Goal: Check status: Check status

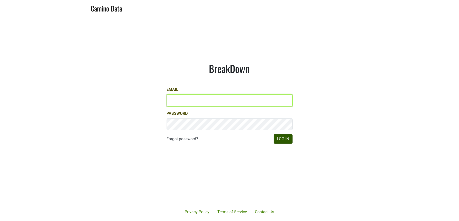
type input "jill@matthiasson.com"
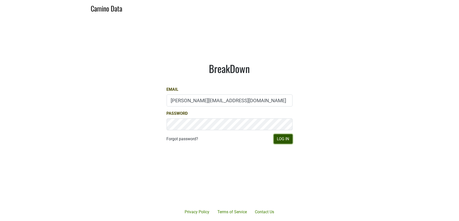
click at [285, 143] on button "Log In" at bounding box center [283, 139] width 19 height 10
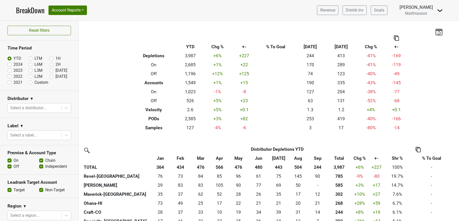
click at [56, 70] on label "[DATE]" at bounding box center [62, 71] width 12 height 6
click at [50, 70] on input "Sep '25" at bounding box center [60, 70] width 20 height 5
radio input "true"
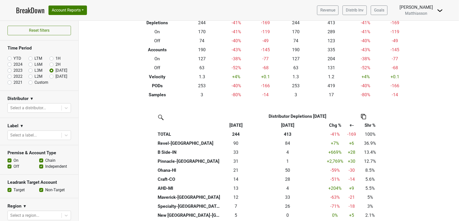
click at [99, 73] on div "Filters Breakdown Type Sep '25 Chg % +- Sep ‘25 Sep ‘24 Chg % +- Depletions 244…" at bounding box center [269, 121] width 381 height 200
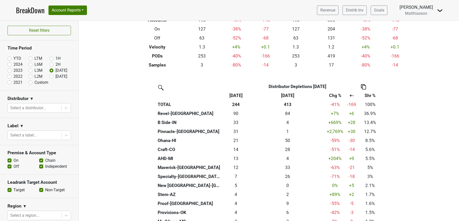
scroll to position [66, 0]
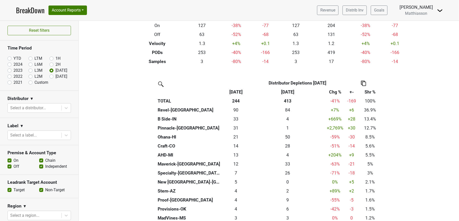
click at [14, 59] on label "YTD" at bounding box center [18, 59] width 8 height 6
click at [10, 59] on input "YTD" at bounding box center [18, 58] width 20 height 5
radio input "true"
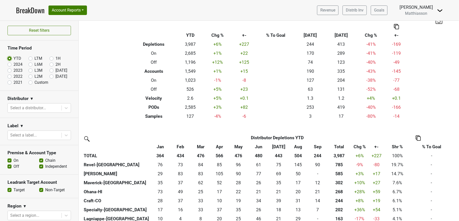
scroll to position [12, 0]
click at [327, 8] on link "Revenue" at bounding box center [328, 11] width 22 height 10
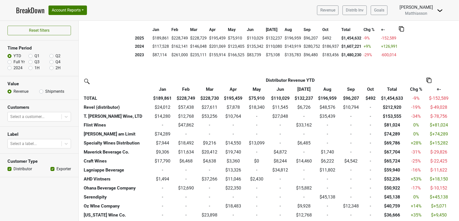
scroll to position [110, 0]
